Goal: Use online tool/utility: Utilize a website feature to perform a specific function

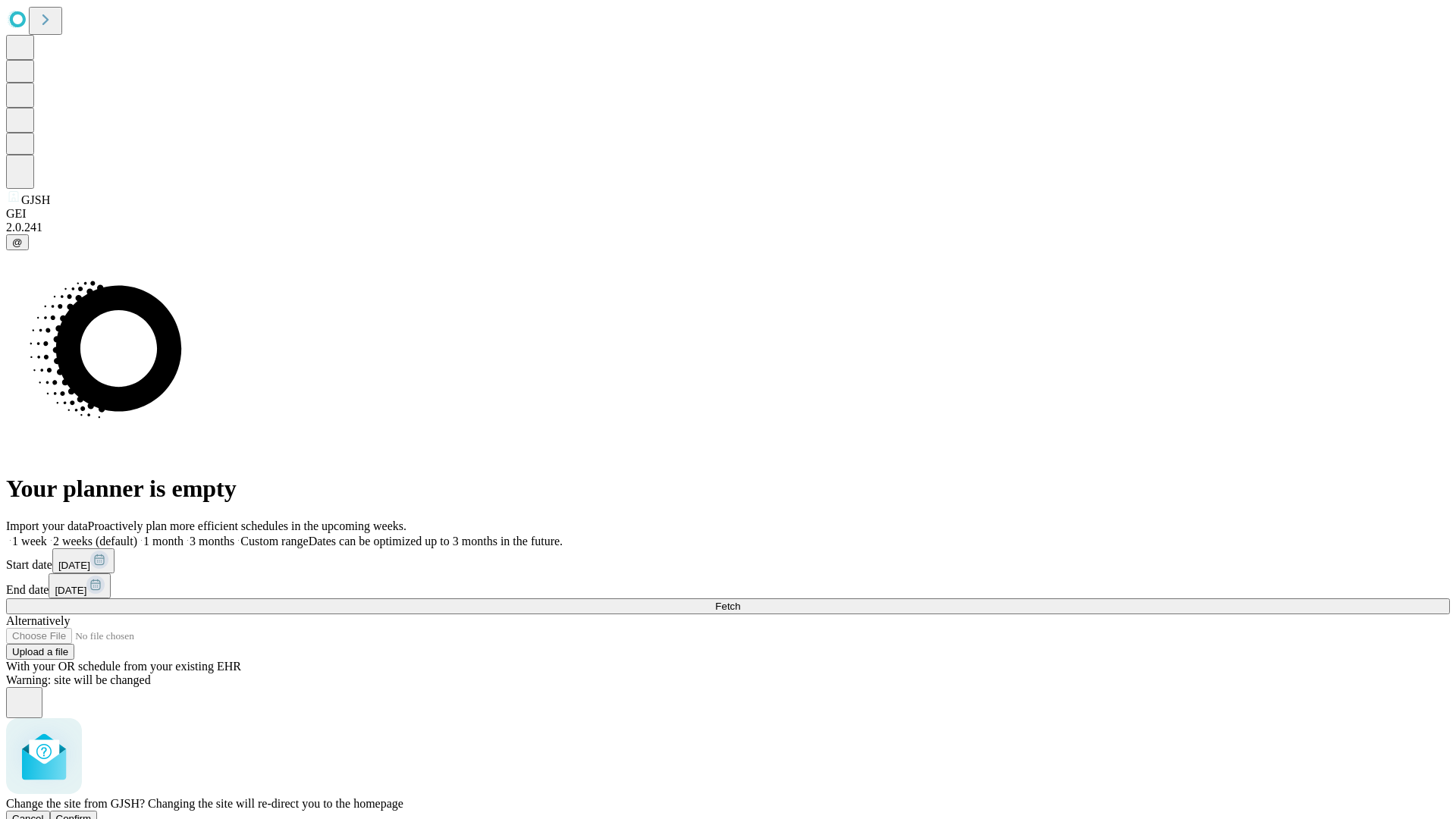
click at [92, 812] on span "Confirm" at bounding box center [75, 818] width 36 height 11
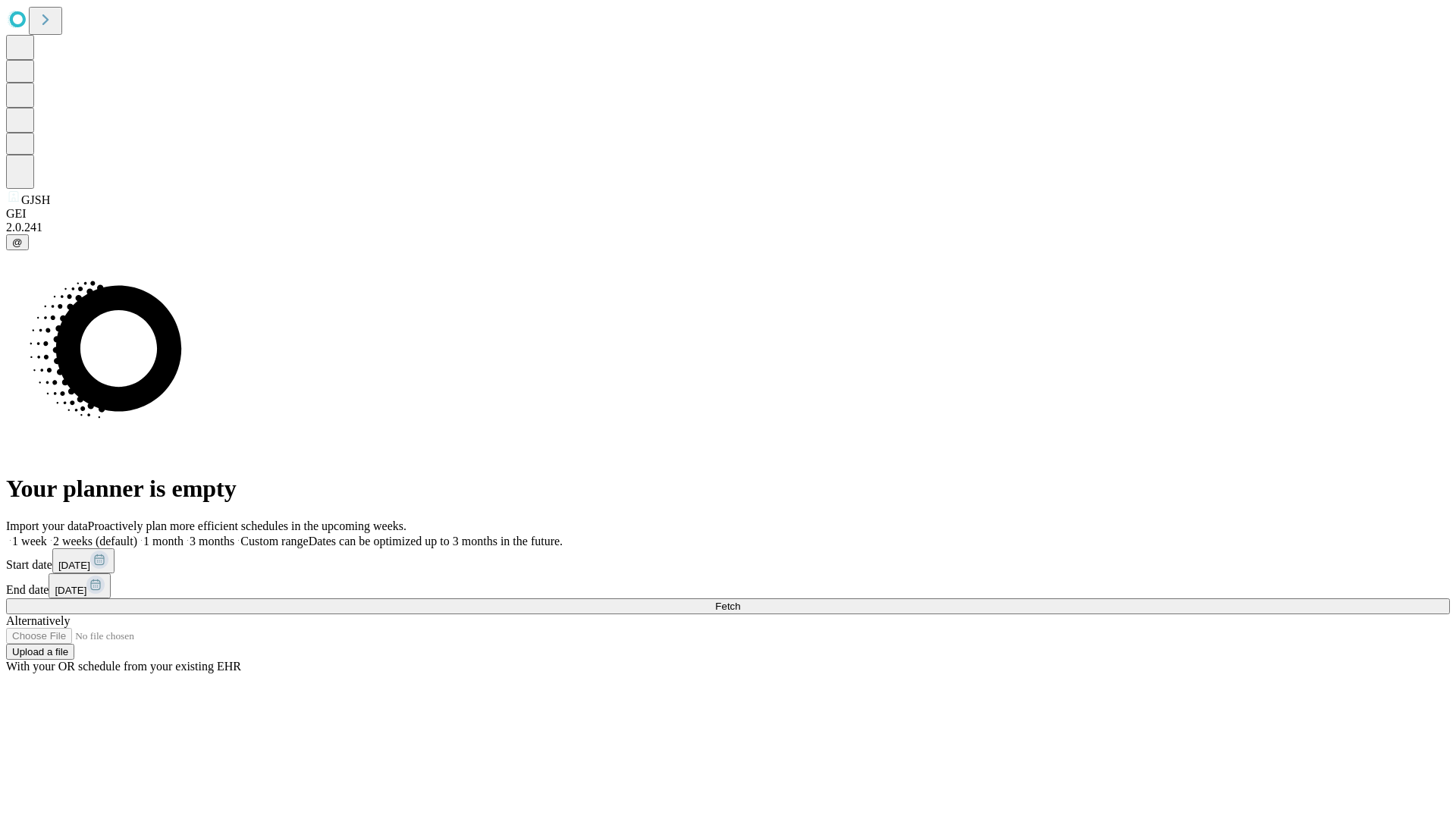
click at [138, 535] on label "2 weeks (default)" at bounding box center [92, 541] width 90 height 13
click at [741, 600] on span "Fetch" at bounding box center [728, 606] width 25 height 11
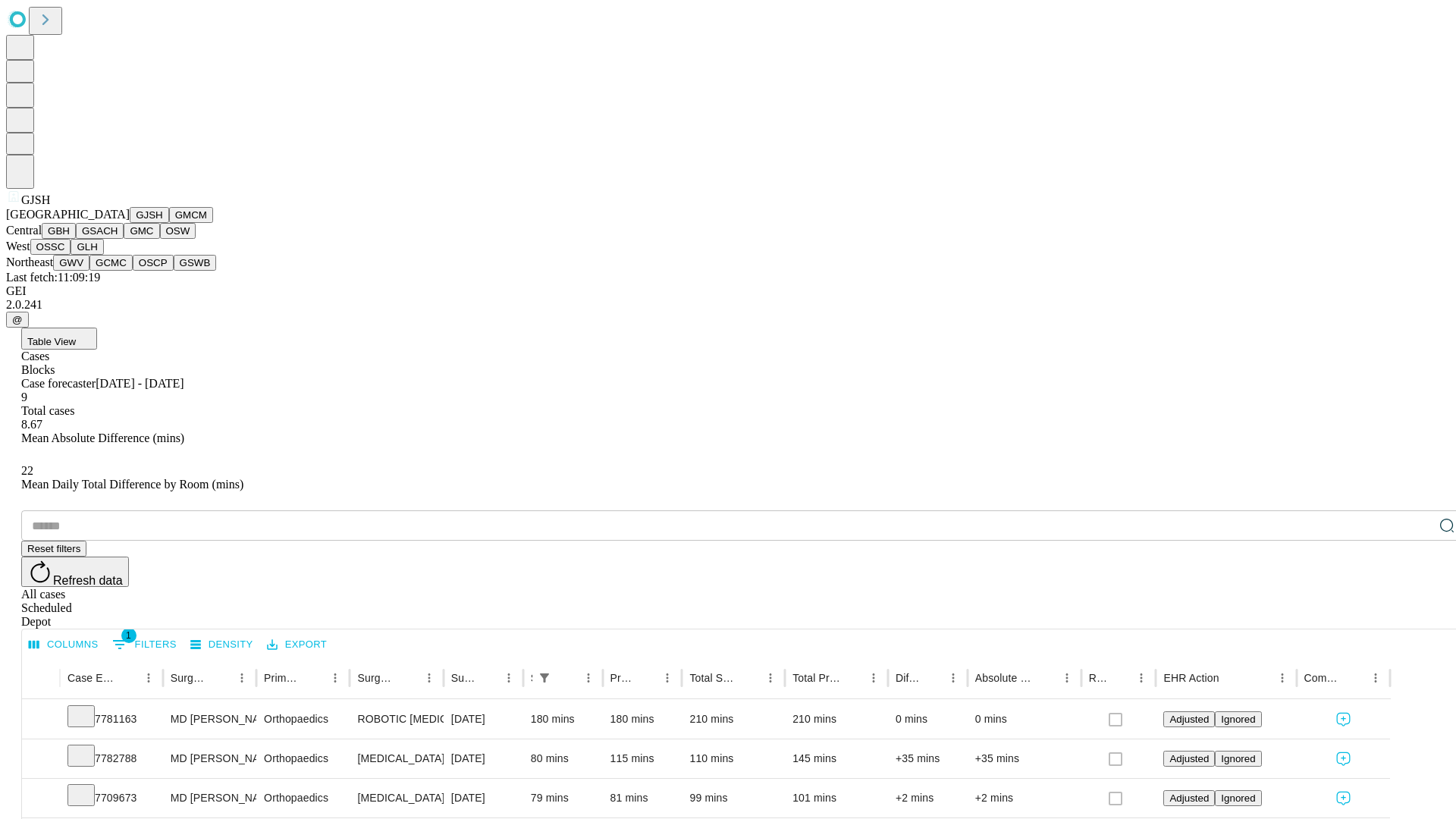
click at [169, 223] on button "GMCM" at bounding box center [191, 215] width 44 height 16
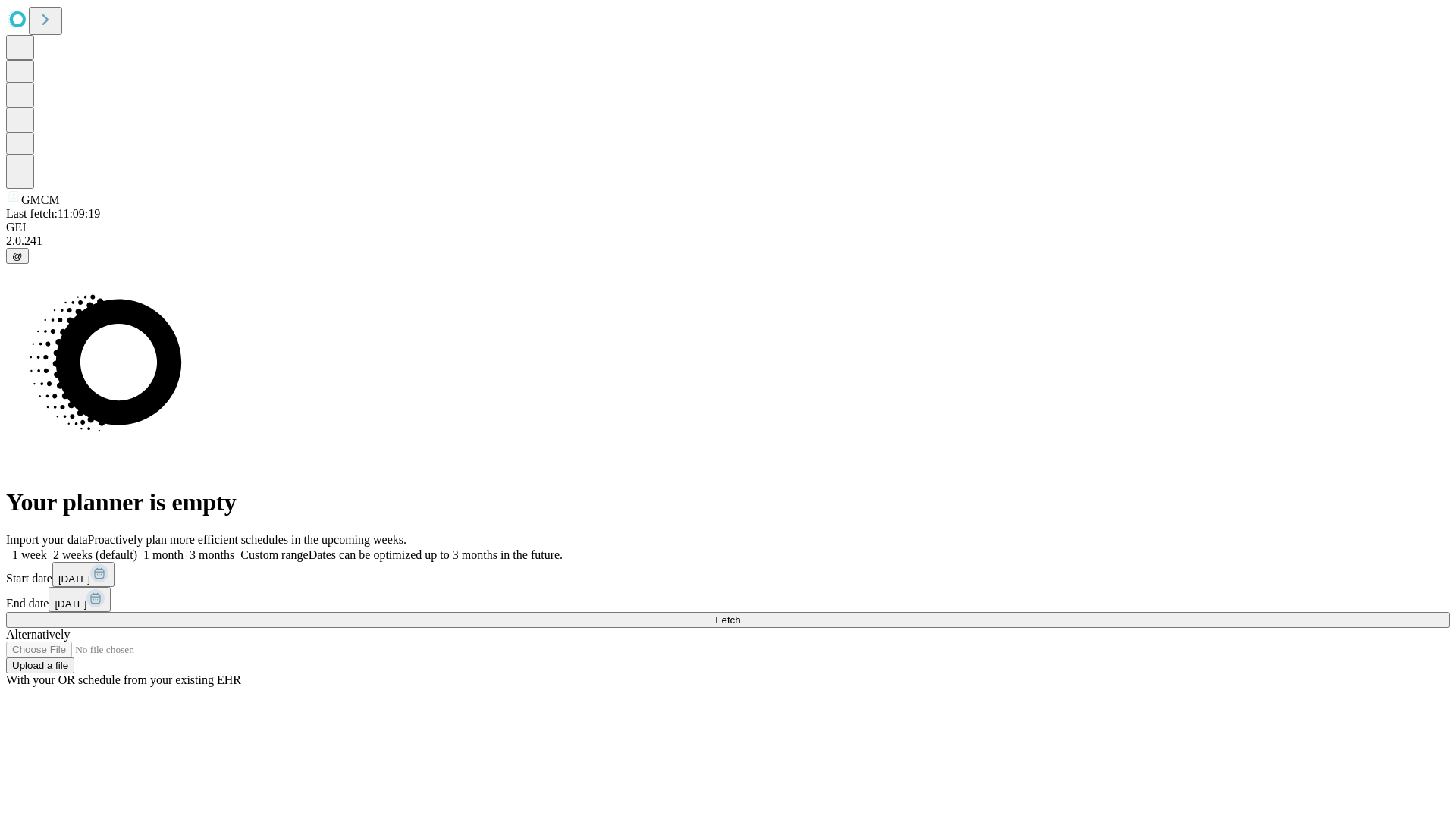
click at [138, 548] on label "2 weeks (default)" at bounding box center [92, 554] width 90 height 13
click at [741, 614] on span "Fetch" at bounding box center [728, 620] width 25 height 11
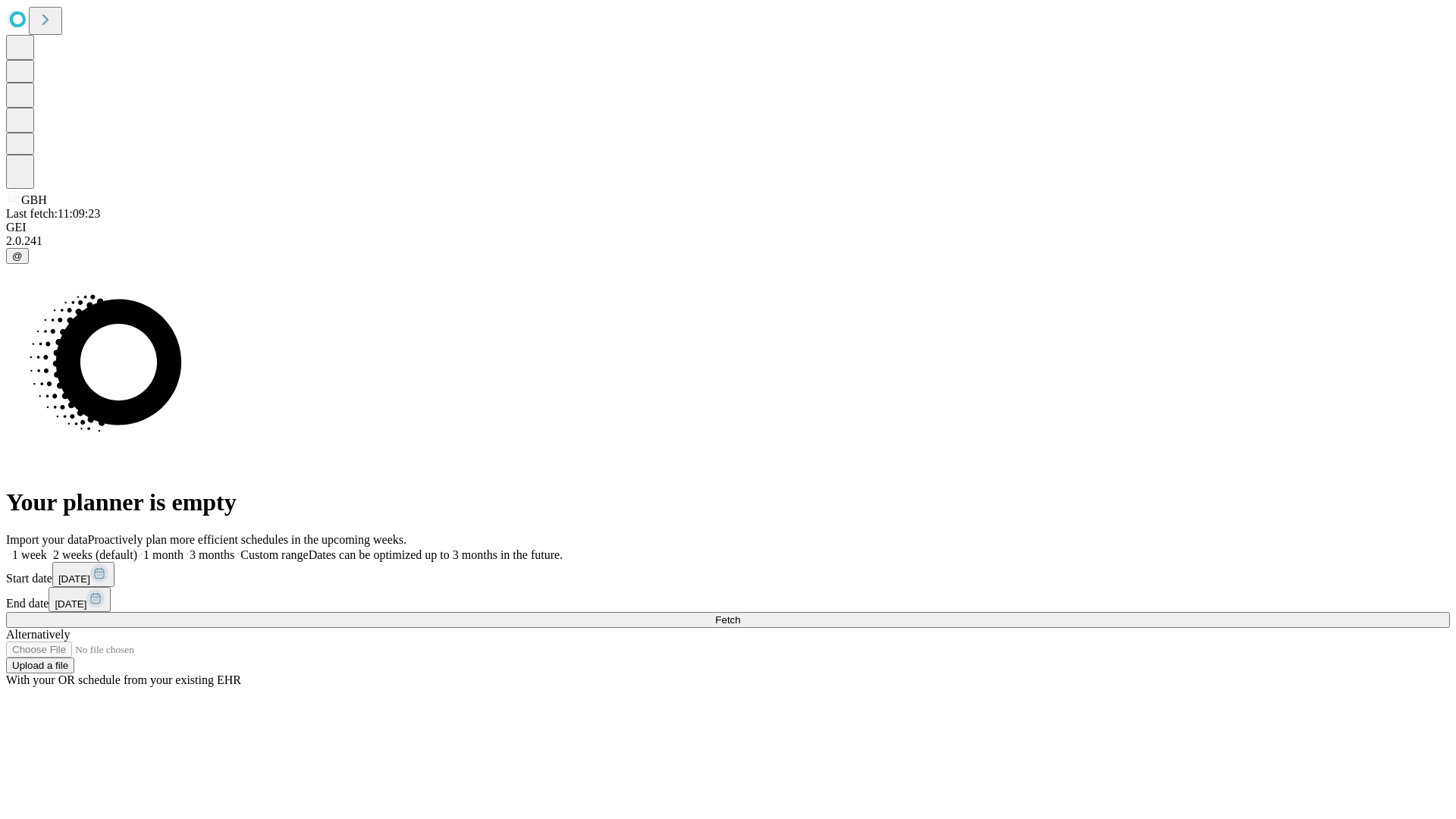
click at [138, 548] on label "2 weeks (default)" at bounding box center [92, 554] width 90 height 13
click at [741, 614] on span "Fetch" at bounding box center [728, 620] width 25 height 11
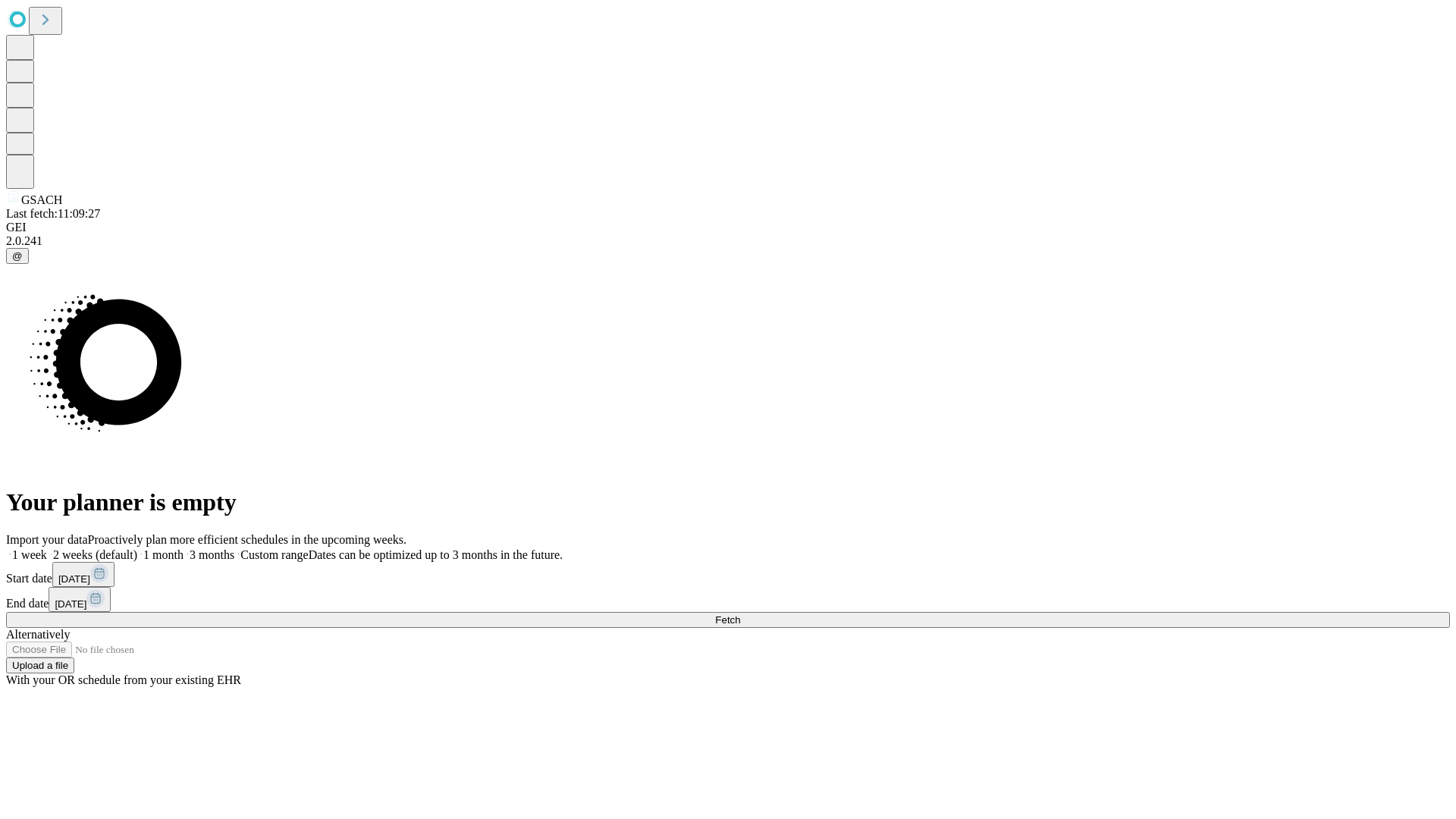
click at [138, 548] on label "2 weeks (default)" at bounding box center [92, 554] width 90 height 13
click at [741, 614] on span "Fetch" at bounding box center [728, 620] width 25 height 11
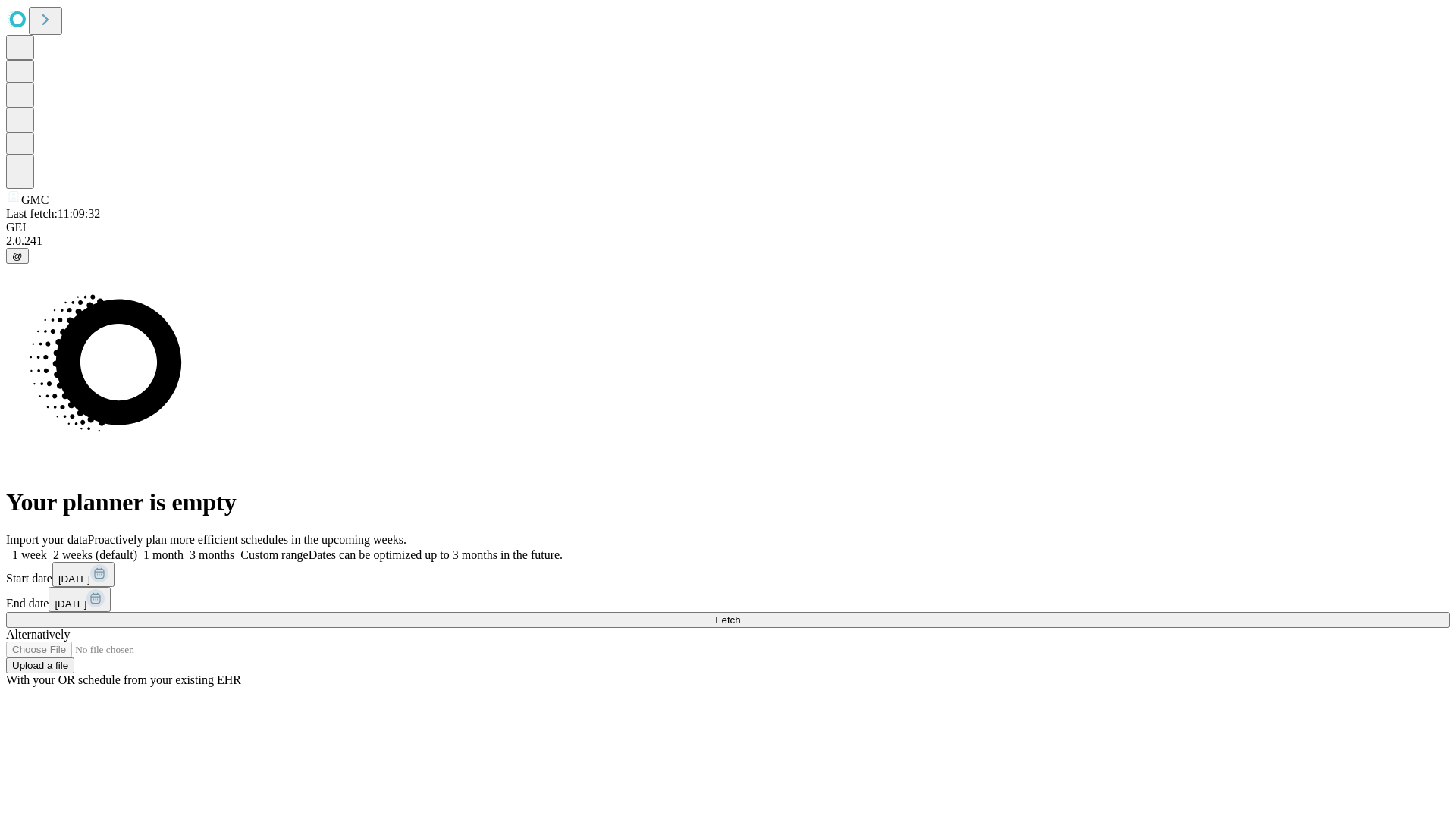
click at [138, 548] on label "2 weeks (default)" at bounding box center [92, 554] width 90 height 13
click at [741, 614] on span "Fetch" at bounding box center [728, 620] width 25 height 11
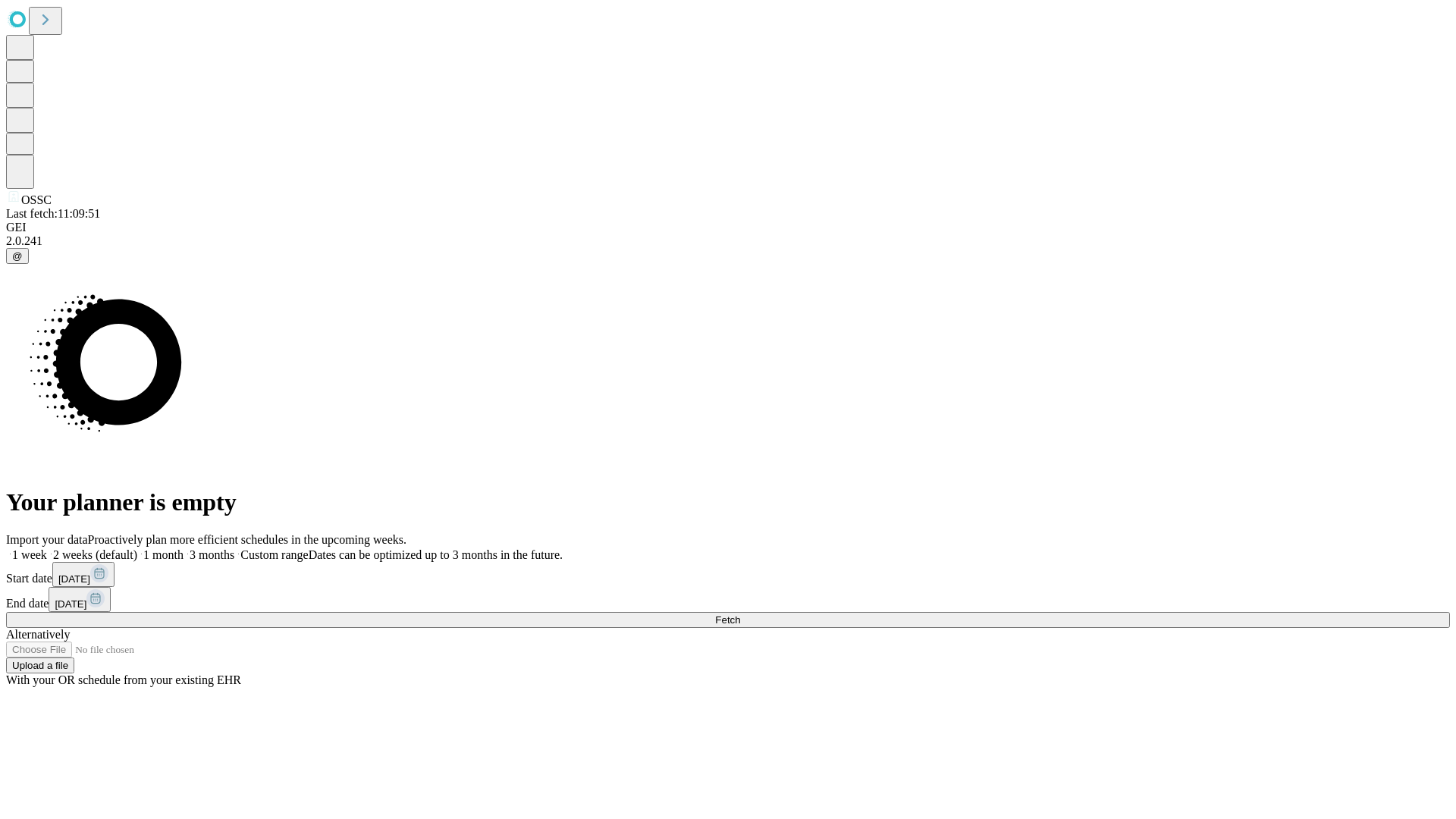
click at [138, 548] on label "2 weeks (default)" at bounding box center [92, 554] width 90 height 13
click at [741, 614] on span "Fetch" at bounding box center [728, 620] width 25 height 11
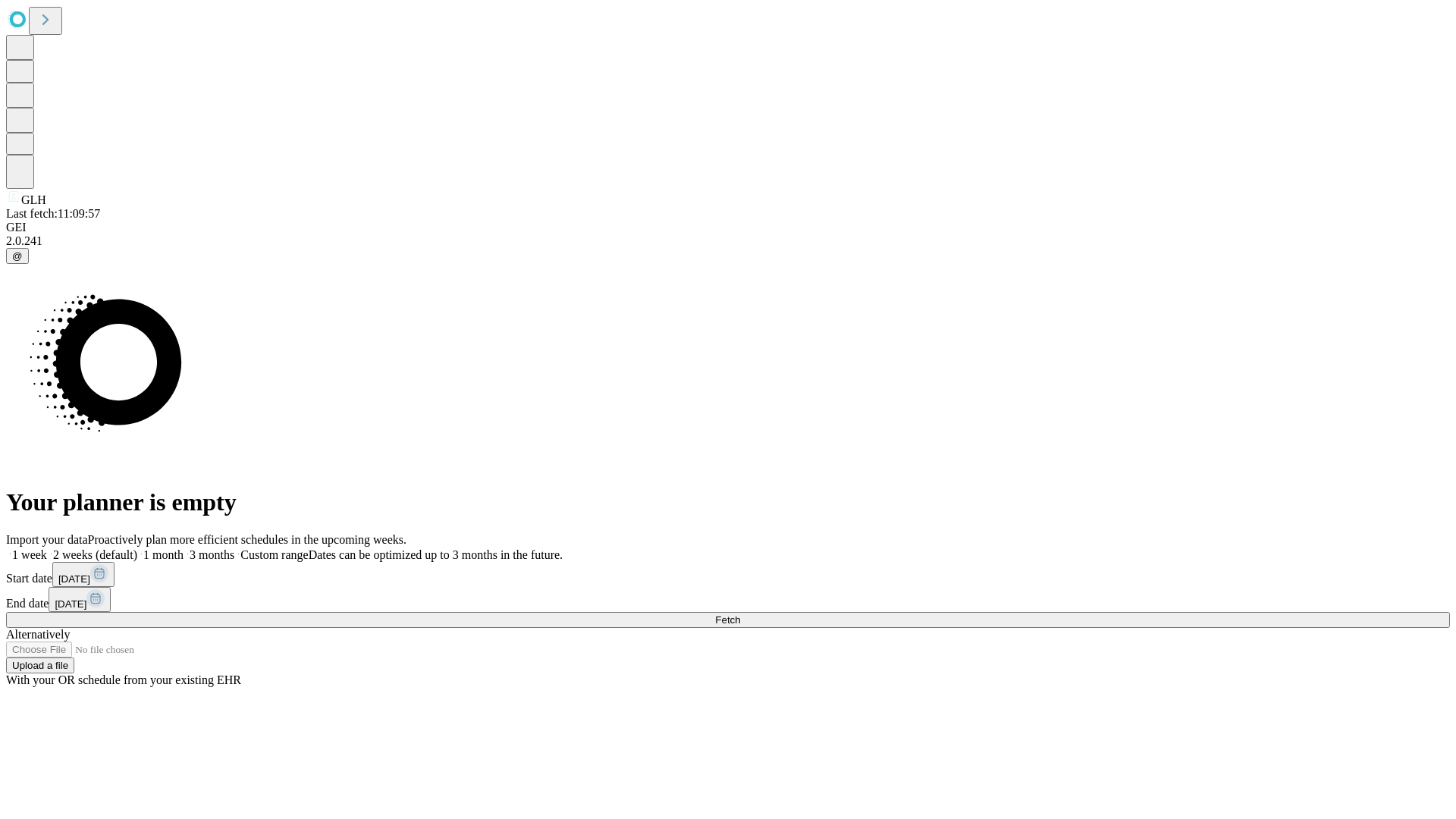
click at [138, 548] on label "2 weeks (default)" at bounding box center [92, 554] width 90 height 13
click at [741, 614] on span "Fetch" at bounding box center [728, 620] width 25 height 11
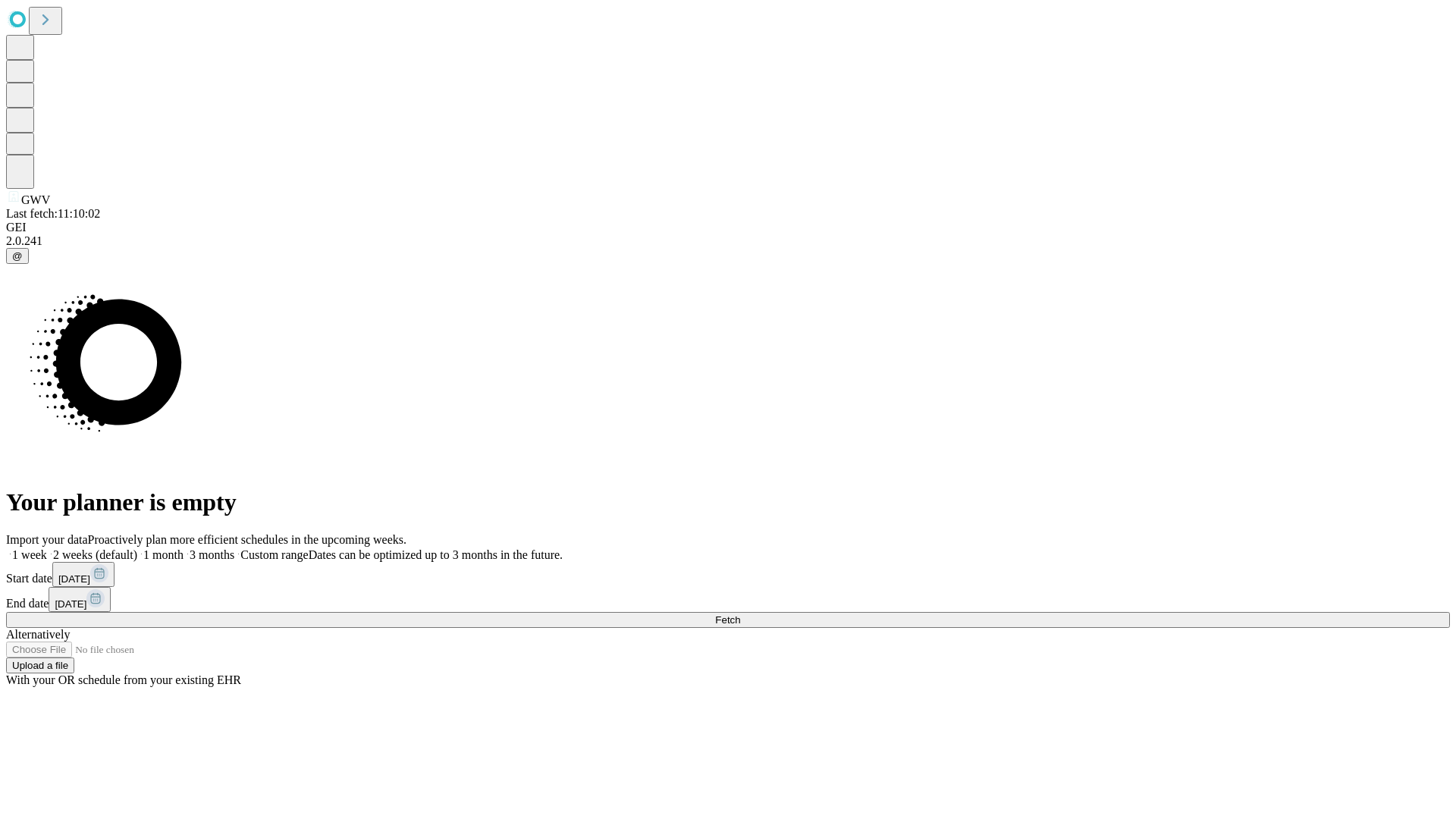
click at [138, 548] on label "2 weeks (default)" at bounding box center [92, 554] width 90 height 13
click at [741, 614] on span "Fetch" at bounding box center [728, 620] width 25 height 11
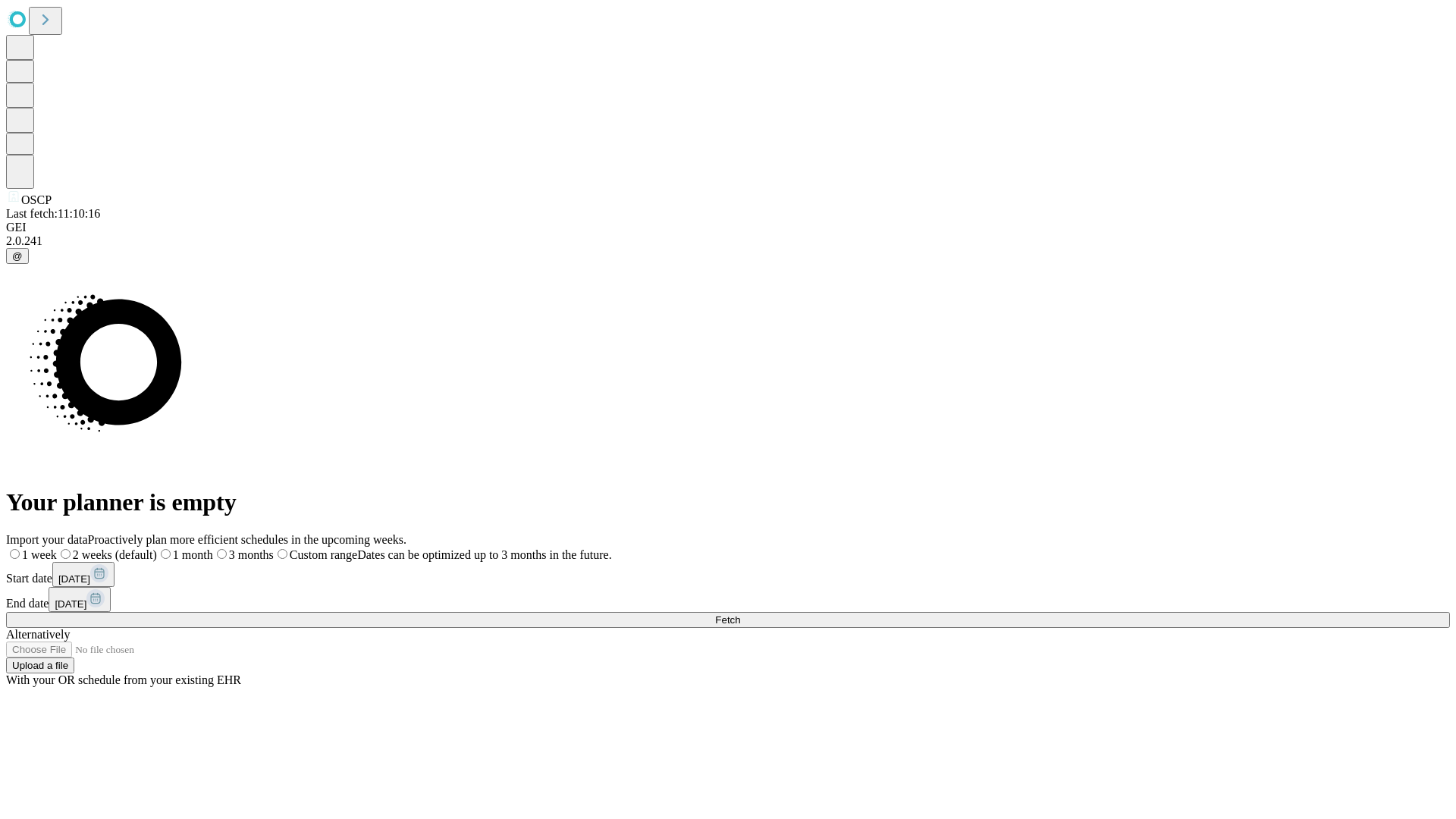
click at [157, 548] on label "2 weeks (default)" at bounding box center [107, 554] width 100 height 13
click at [741, 614] on span "Fetch" at bounding box center [728, 620] width 25 height 11
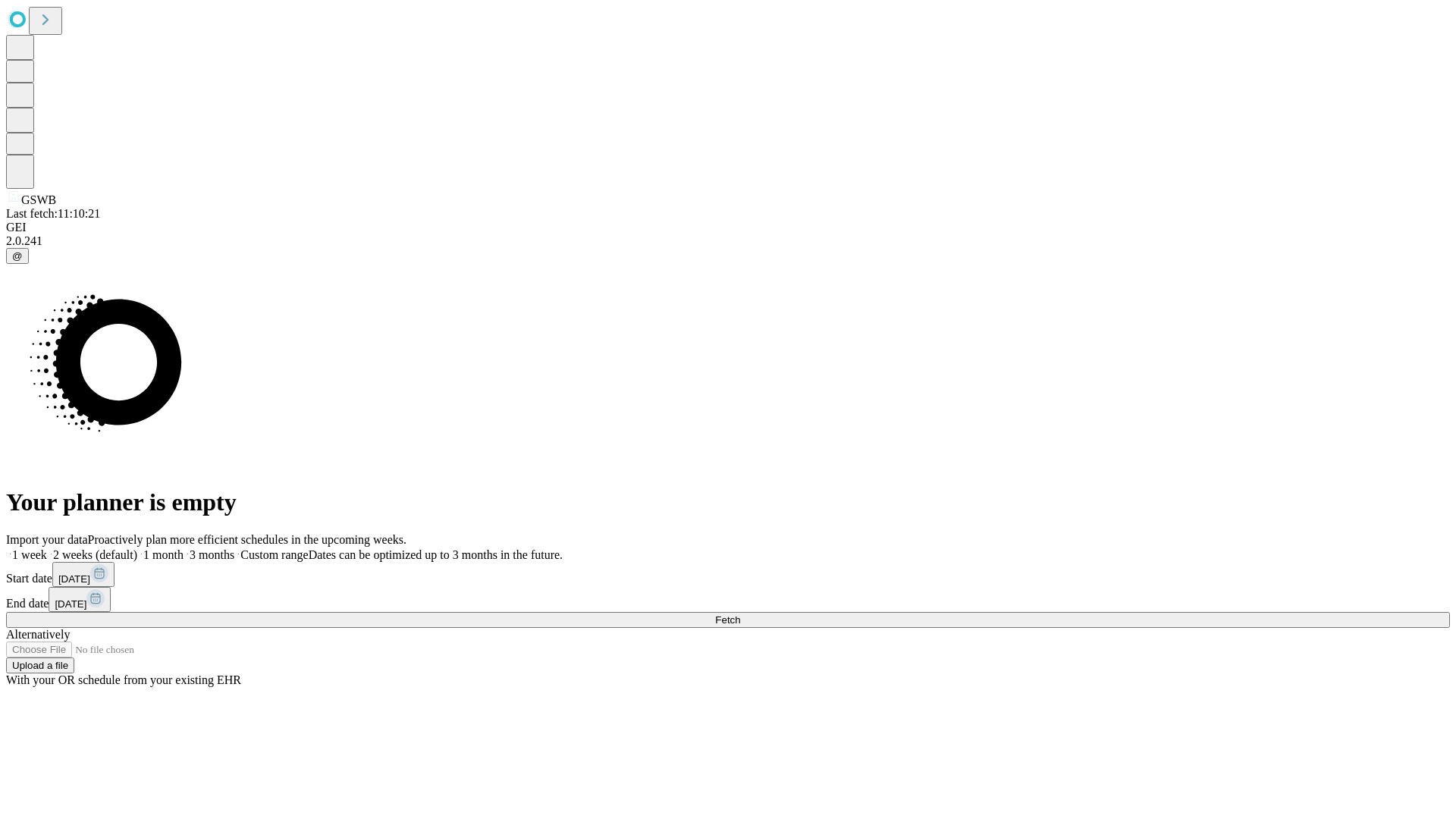
click at [741, 614] on span "Fetch" at bounding box center [728, 620] width 25 height 11
